Goal: Find specific fact: Find specific fact

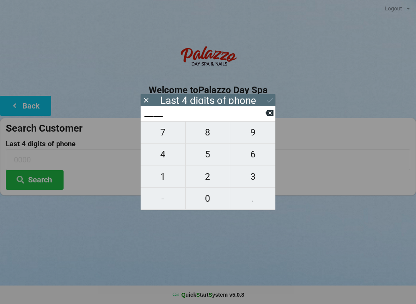
click at [163, 183] on span "1" at bounding box center [163, 177] width 45 height 16
type input "1___"
click at [206, 178] on span "2" at bounding box center [208, 177] width 45 height 16
type input "12__"
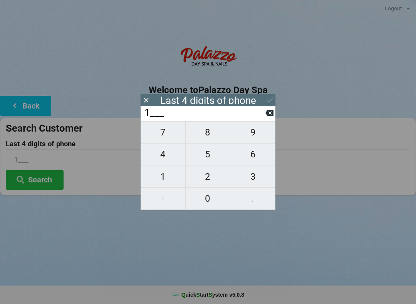
type input "12__"
click at [162, 138] on span "7" at bounding box center [163, 132] width 45 height 16
type input "127_"
click at [209, 198] on span "0" at bounding box center [208, 199] width 45 height 16
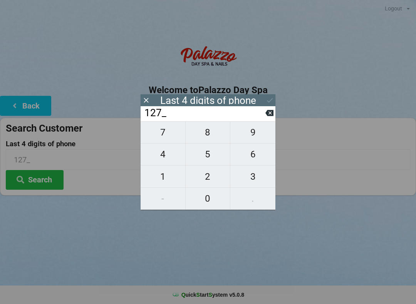
type input "1270"
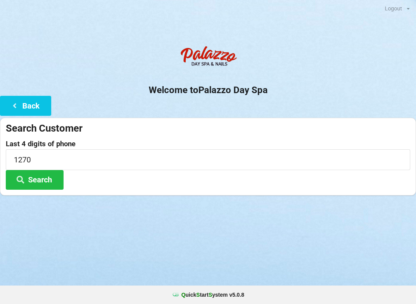
click at [24, 177] on icon at bounding box center [20, 179] width 9 height 7
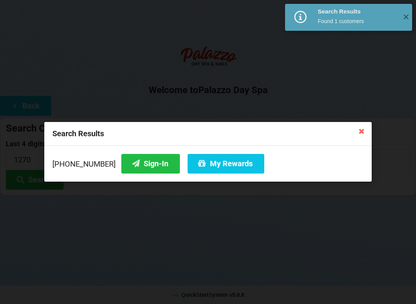
click at [131, 163] on icon at bounding box center [135, 163] width 9 height 7
